Goal: Task Accomplishment & Management: Use online tool/utility

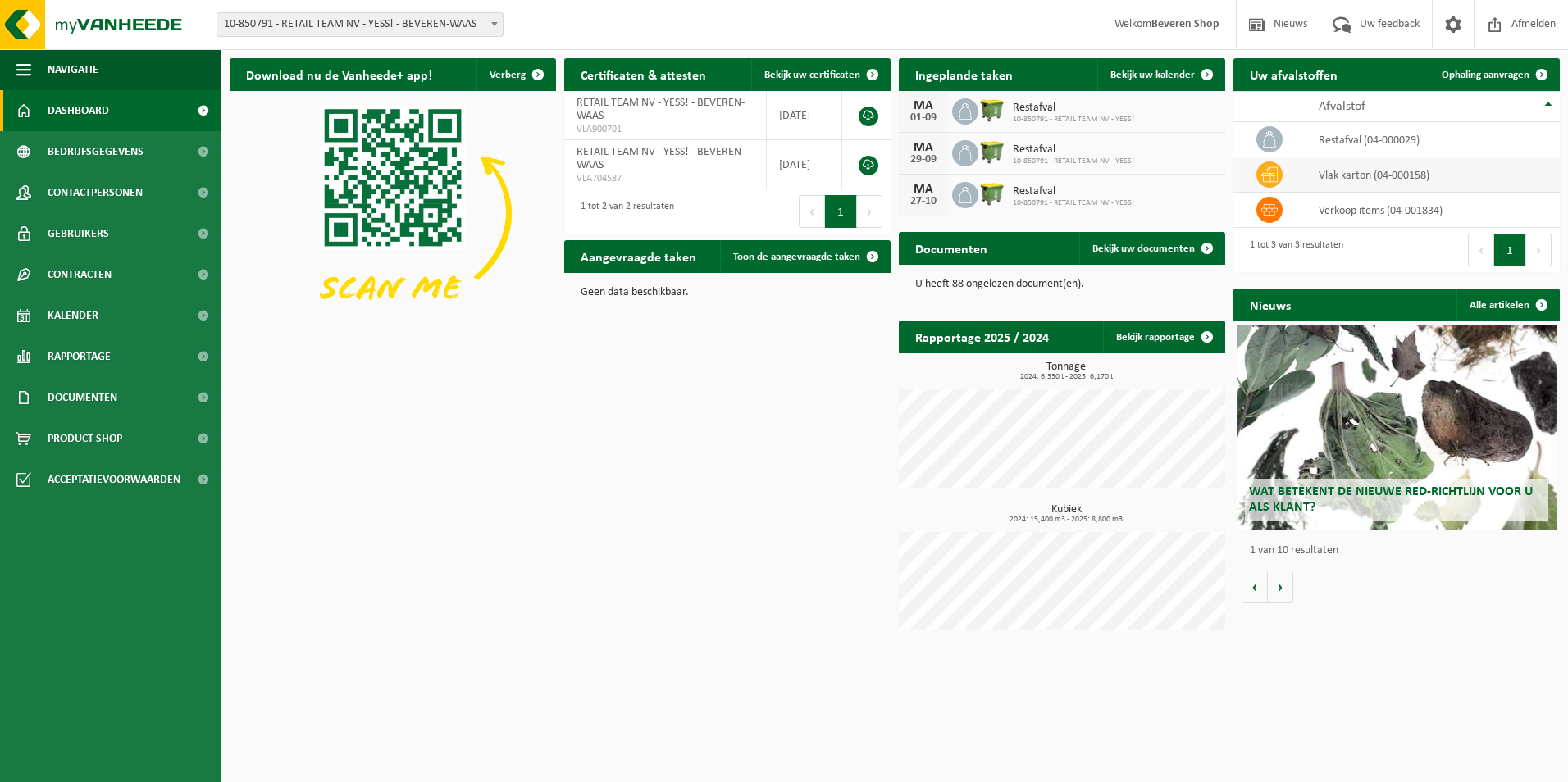
click at [1329, 182] on td "vlak karton (04-000158)" at bounding box center [1433, 175] width 253 height 35
click at [1495, 73] on span "Ophaling aanvragen" at bounding box center [1486, 75] width 88 height 11
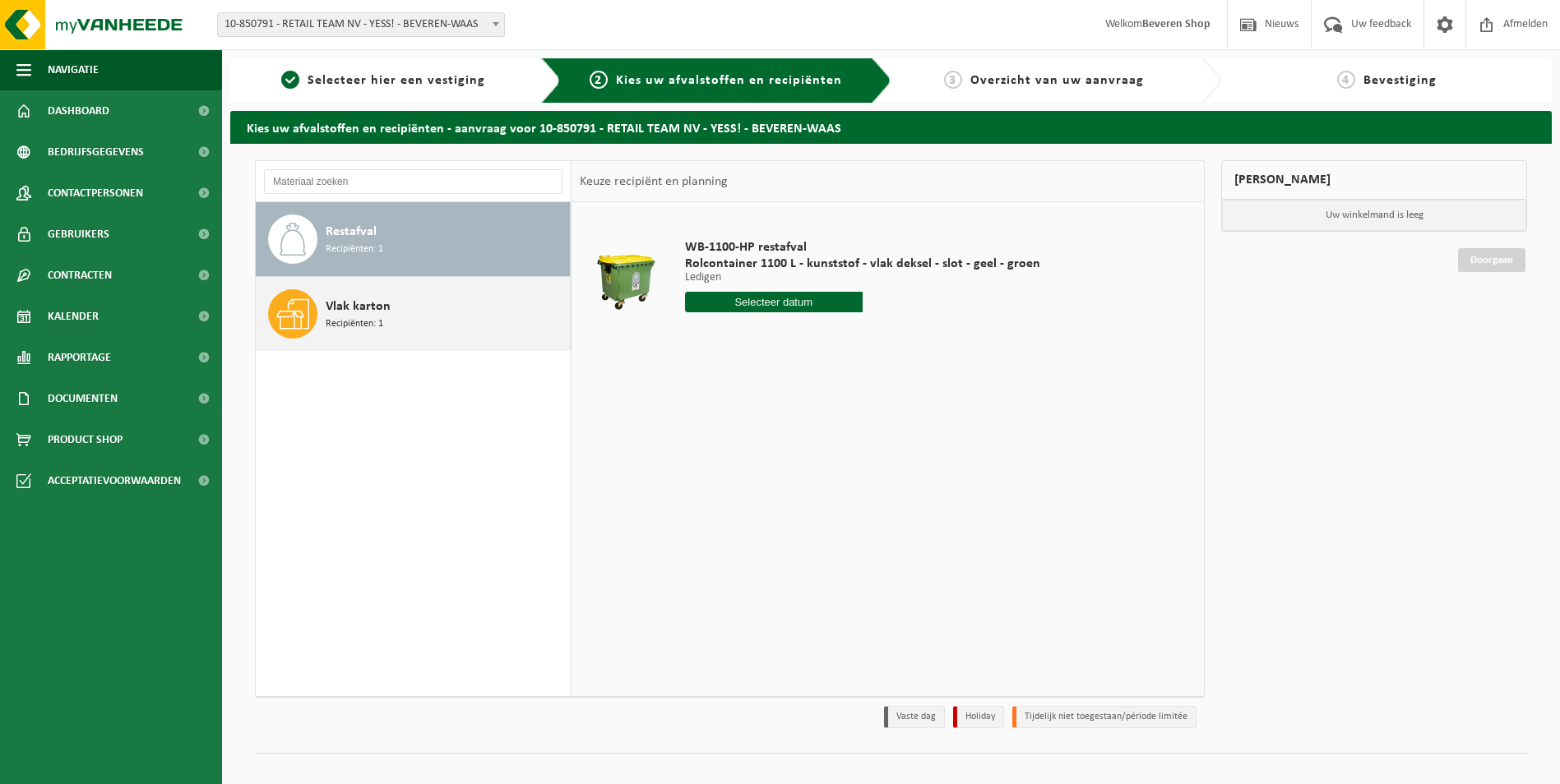
click at [359, 317] on span "Recipiënten: 1" at bounding box center [354, 324] width 58 height 15
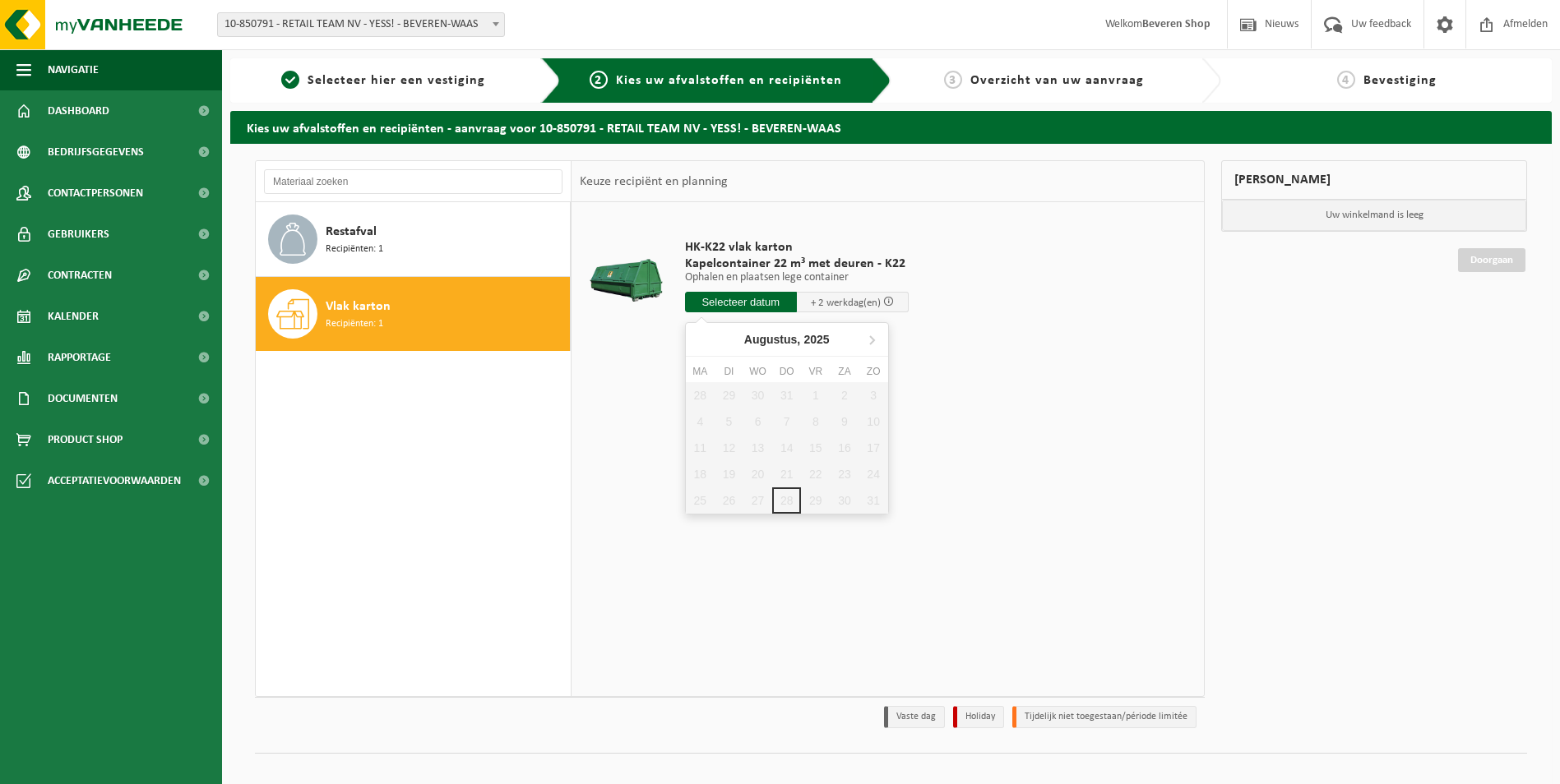
click at [767, 294] on input "text" at bounding box center [741, 302] width 112 height 20
click at [871, 338] on icon at bounding box center [871, 339] width 26 height 26
click at [726, 389] on div "2" at bounding box center [729, 395] width 29 height 26
type input "Van 2025-09-02"
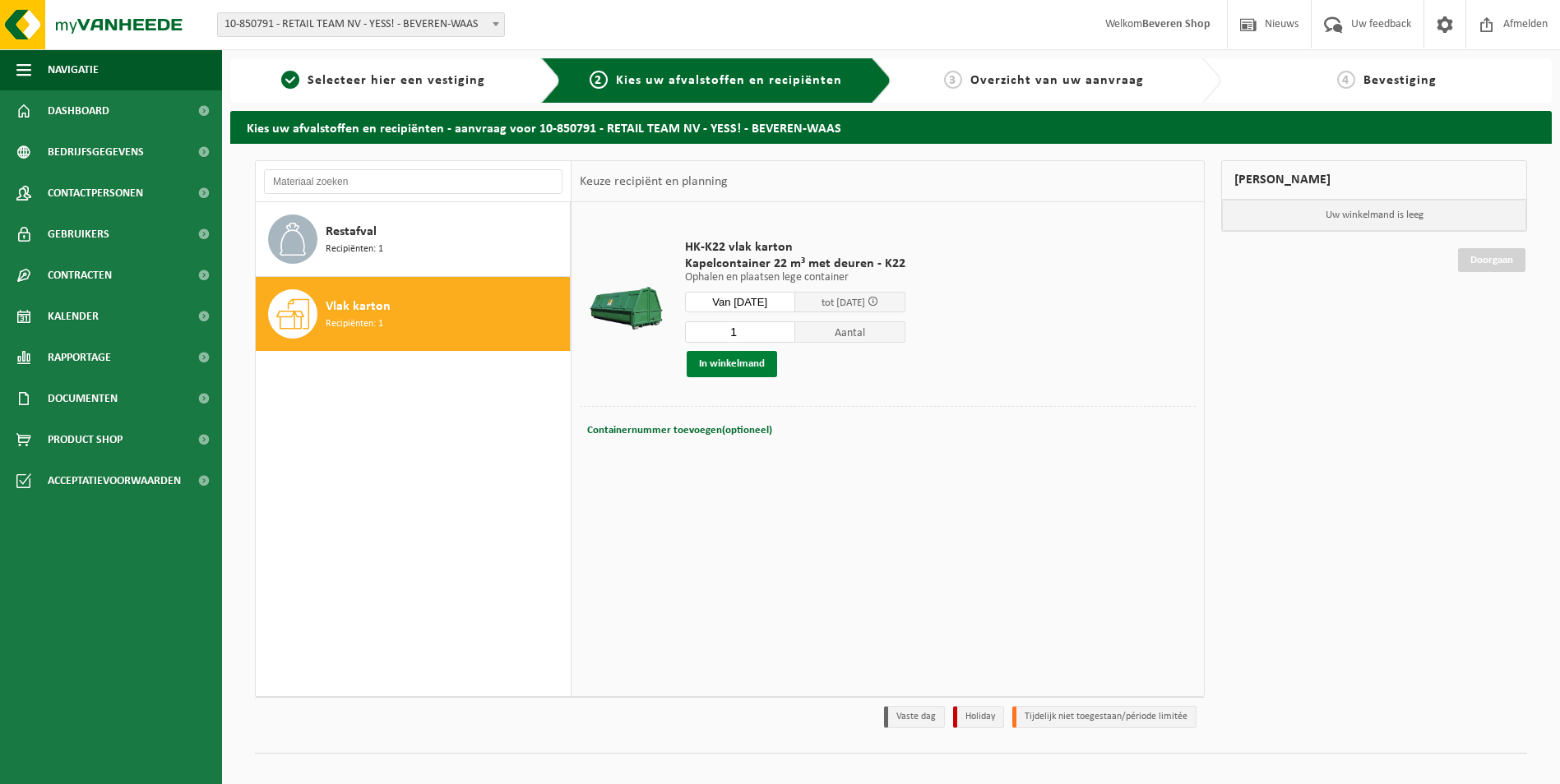
click at [737, 362] on button "In winkelmand" at bounding box center [732, 364] width 91 height 26
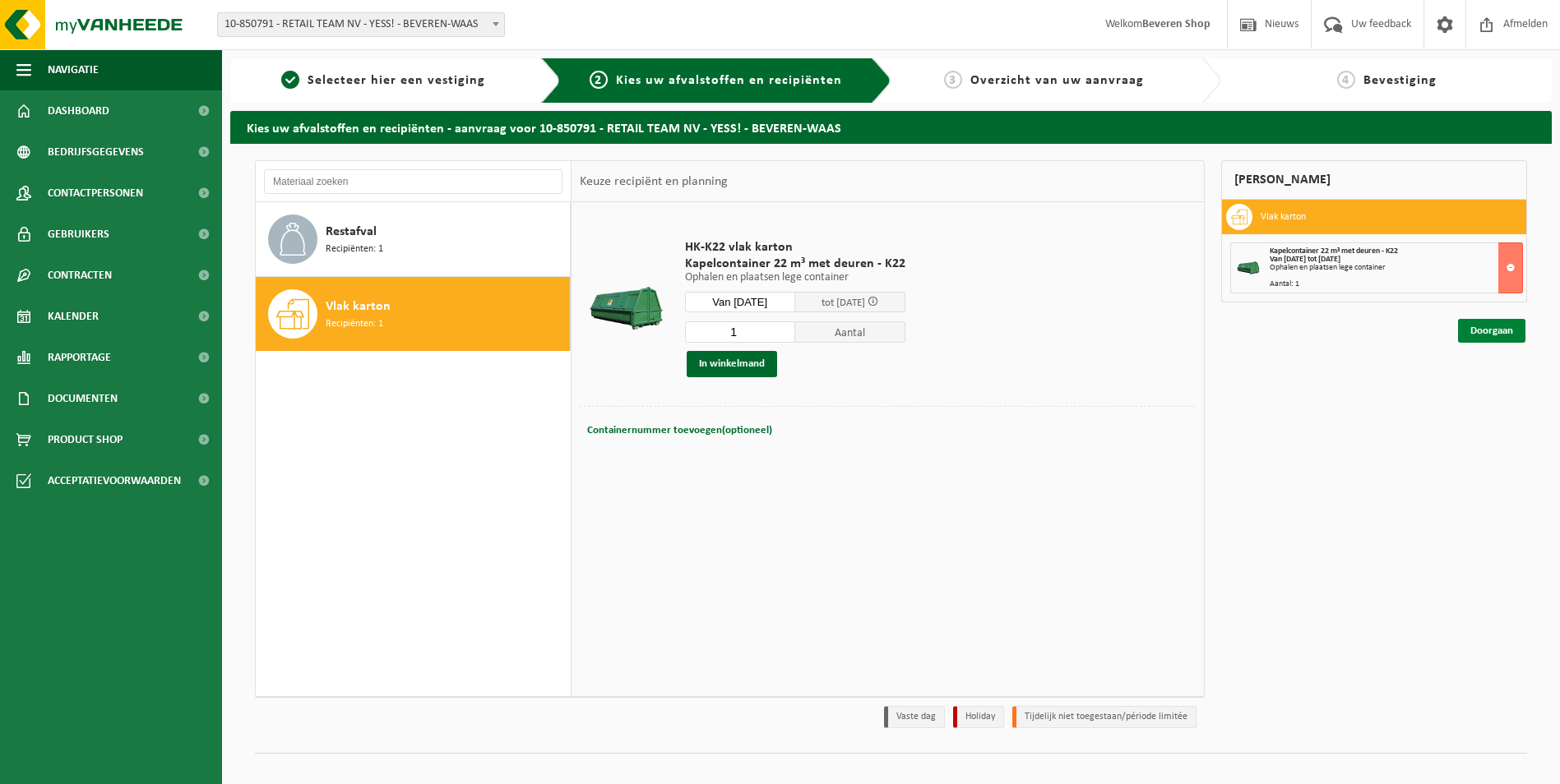
click at [1501, 325] on link "Doorgaan" at bounding box center [1491, 331] width 68 height 24
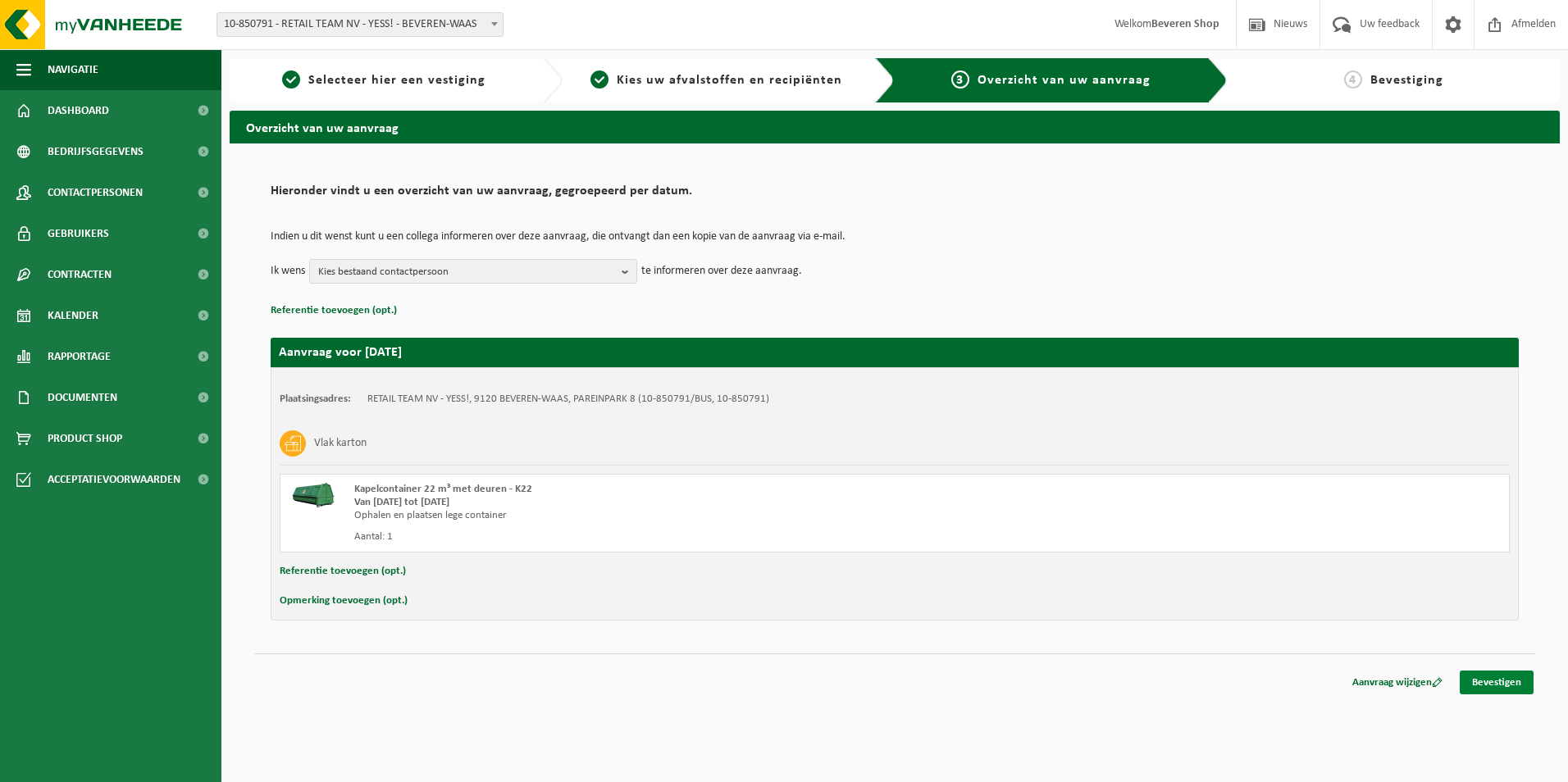
click at [1505, 681] on link "Bevestigen" at bounding box center [1496, 682] width 73 height 24
